Goal: Navigation & Orientation: Find specific page/section

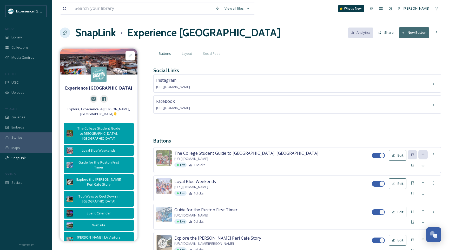
scroll to position [193, 0]
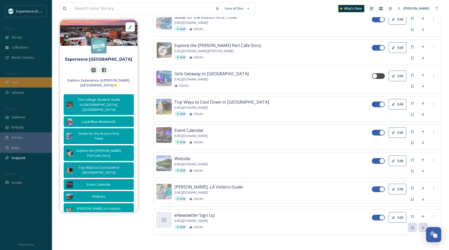
click at [29, 79] on div "UGC" at bounding box center [26, 82] width 52 height 10
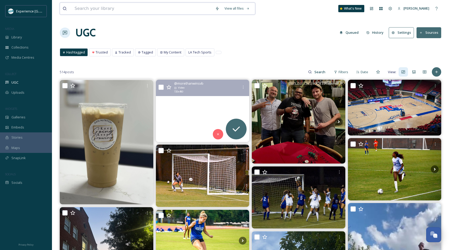
click at [80, 13] on input at bounding box center [142, 8] width 141 height 11
type input "util"
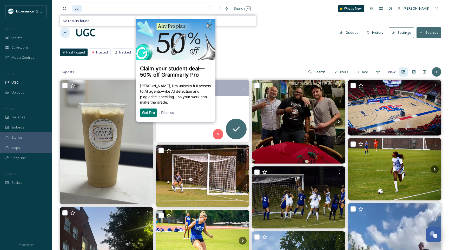
click at [254, 36] on div "UGC Queued History Settings Sources" at bounding box center [251, 33] width 382 height 16
click at [23, 119] on span "Galleries" at bounding box center [18, 117] width 14 height 5
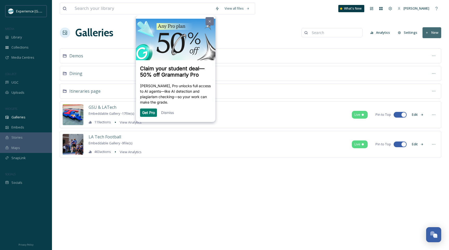
click at [210, 20] on img at bounding box center [210, 21] width 2 height 2
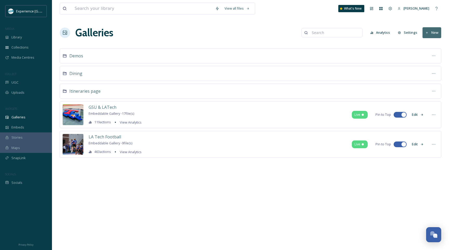
click at [84, 70] on div "Dining" at bounding box center [251, 73] width 382 height 15
click at [80, 75] on span "Dining" at bounding box center [75, 74] width 13 height 6
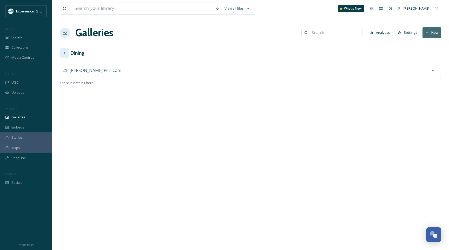
click at [65, 50] on div at bounding box center [64, 52] width 9 height 9
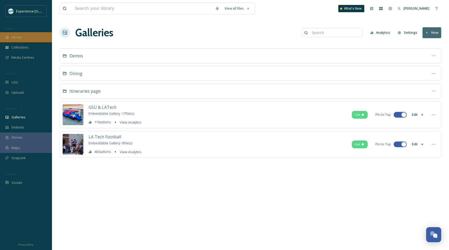
click at [27, 38] on div "Library" at bounding box center [26, 37] width 52 height 10
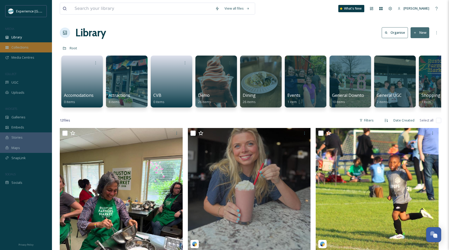
click at [37, 48] on div "Collections" at bounding box center [26, 47] width 52 height 10
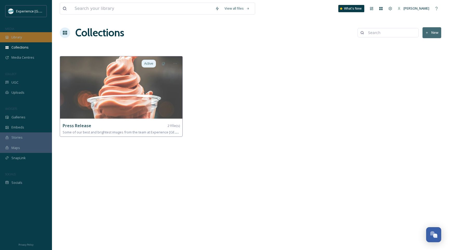
click at [33, 39] on div "Library" at bounding box center [26, 37] width 52 height 10
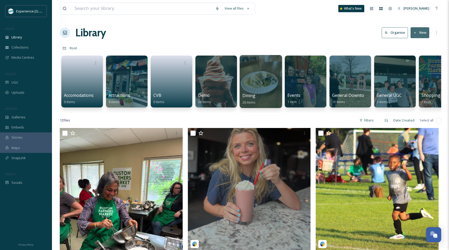
click at [267, 87] on div at bounding box center [261, 81] width 42 height 53
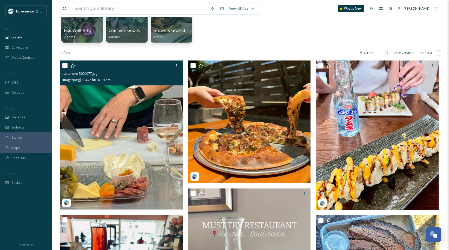
scroll to position [56, 0]
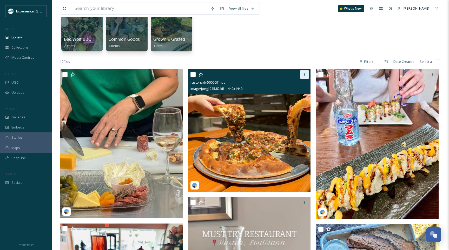
click at [307, 71] on div at bounding box center [304, 74] width 9 height 9
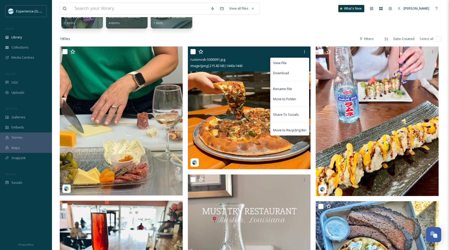
scroll to position [77, 0]
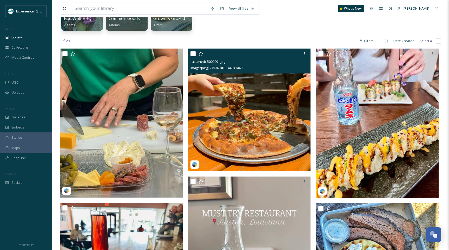
click at [244, 104] on img at bounding box center [249, 110] width 123 height 123
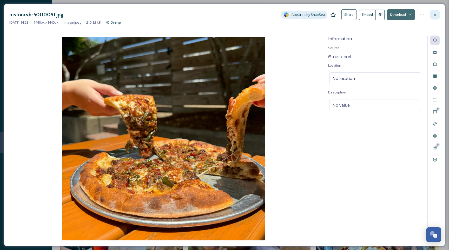
click at [436, 16] on icon at bounding box center [435, 15] width 4 height 4
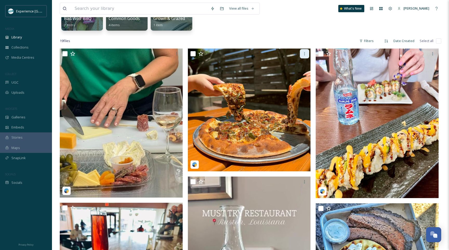
click at [306, 51] on div at bounding box center [304, 53] width 9 height 9
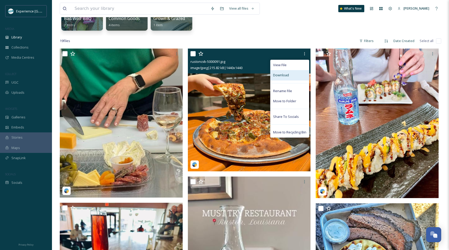
click at [288, 78] on div "Download" at bounding box center [290, 75] width 38 height 10
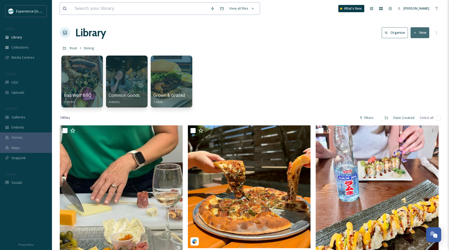
click at [92, 13] on input at bounding box center [140, 8] width 136 height 11
type input "sundown"
click at [160, 36] on div "Library Organise New" at bounding box center [251, 33] width 382 height 16
click at [22, 129] on span "Embeds" at bounding box center [17, 127] width 13 height 5
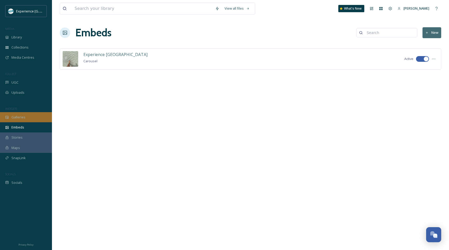
click at [23, 118] on span "Galleries" at bounding box center [18, 117] width 14 height 5
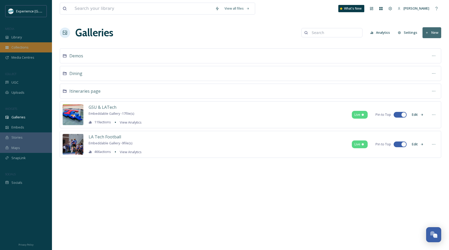
click at [37, 45] on div "Collections" at bounding box center [26, 47] width 52 height 10
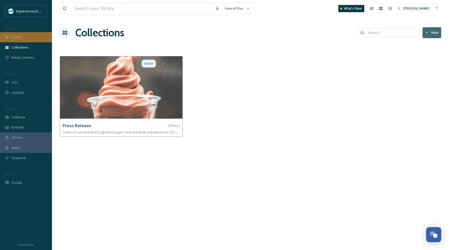
click at [36, 38] on div "Library" at bounding box center [26, 37] width 52 height 10
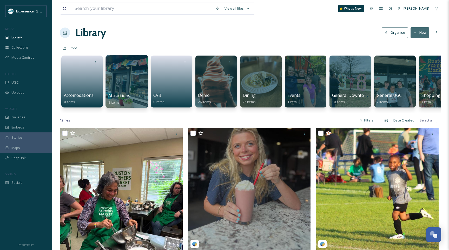
click at [126, 88] on div at bounding box center [127, 81] width 42 height 53
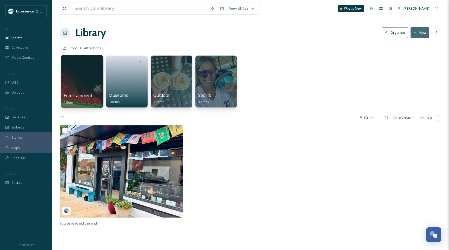
click at [95, 88] on div at bounding box center [82, 81] width 42 height 53
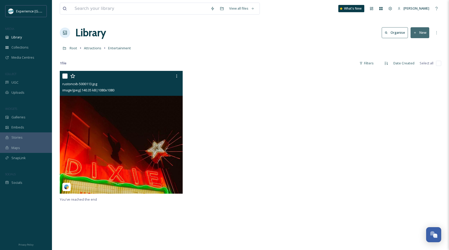
click at [106, 114] on img at bounding box center [121, 132] width 123 height 123
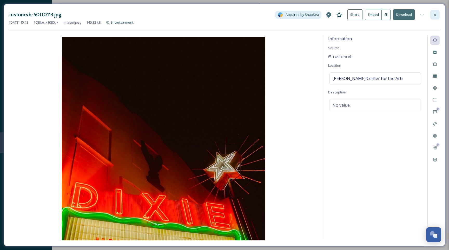
click at [437, 13] on icon at bounding box center [435, 15] width 4 height 4
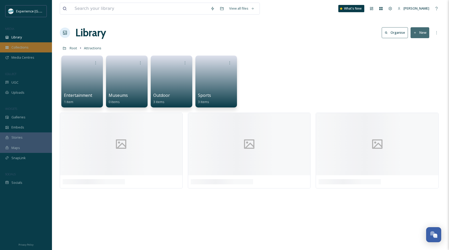
click at [35, 49] on div "Collections" at bounding box center [26, 47] width 52 height 10
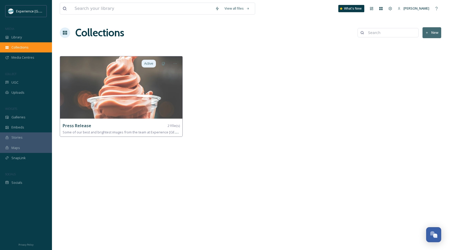
click at [27, 51] on div "Collections" at bounding box center [26, 47] width 52 height 10
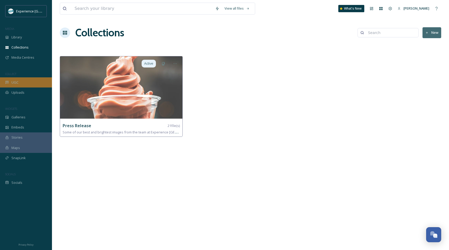
click at [33, 84] on div "UGC" at bounding box center [26, 82] width 52 height 10
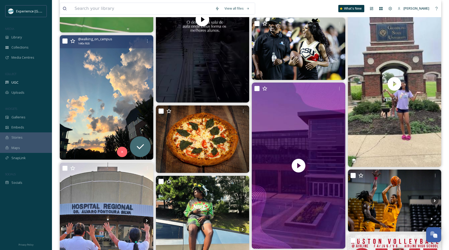
scroll to position [720, 0]
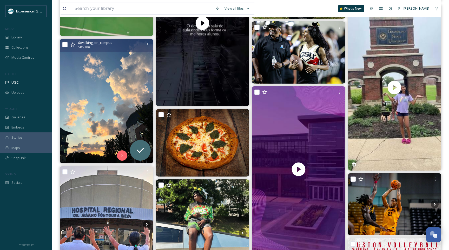
click at [127, 89] on img at bounding box center [107, 101] width 94 height 125
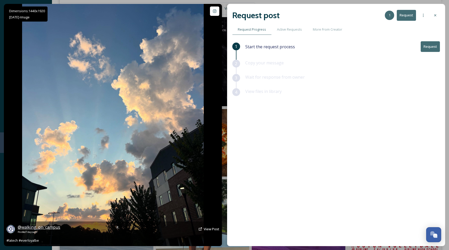
click at [27, 227] on span "@ walking_on_campus" at bounding box center [39, 228] width 43 height 6
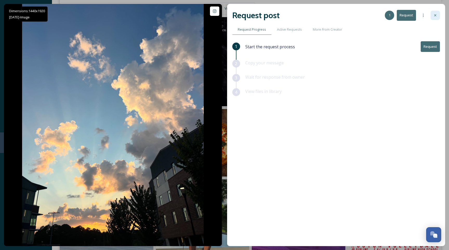
click at [439, 13] on div at bounding box center [435, 15] width 9 height 9
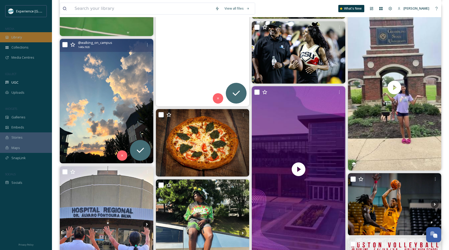
click at [26, 36] on div "Library" at bounding box center [26, 37] width 52 height 10
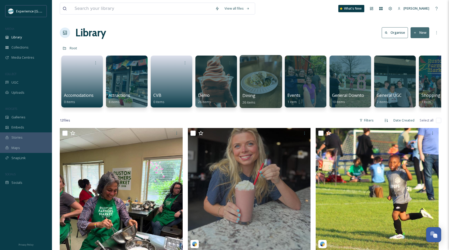
click at [269, 96] on div "Dining 26 items" at bounding box center [261, 99] width 37 height 13
click at [267, 89] on div at bounding box center [261, 81] width 42 height 53
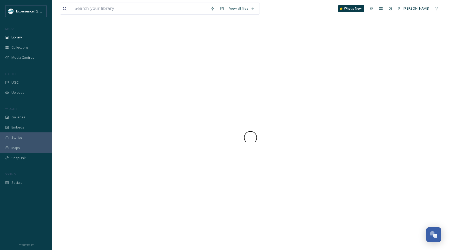
click at [267, 89] on div at bounding box center [251, 137] width 382 height 225
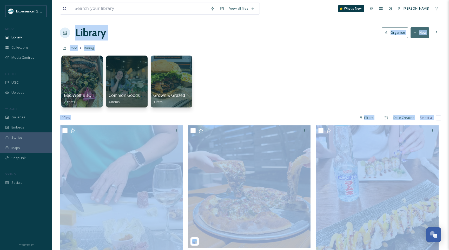
click at [313, 93] on div "Bad Wolf BBQ 2 items Common Goods Co. 4 items Grown & Grazed 1 item" at bounding box center [251, 83] width 382 height 60
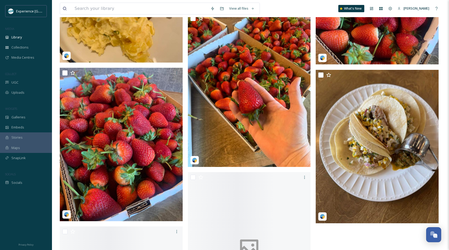
scroll to position [888, 0]
